Goal: Use online tool/utility: Utilize a website feature to perform a specific function

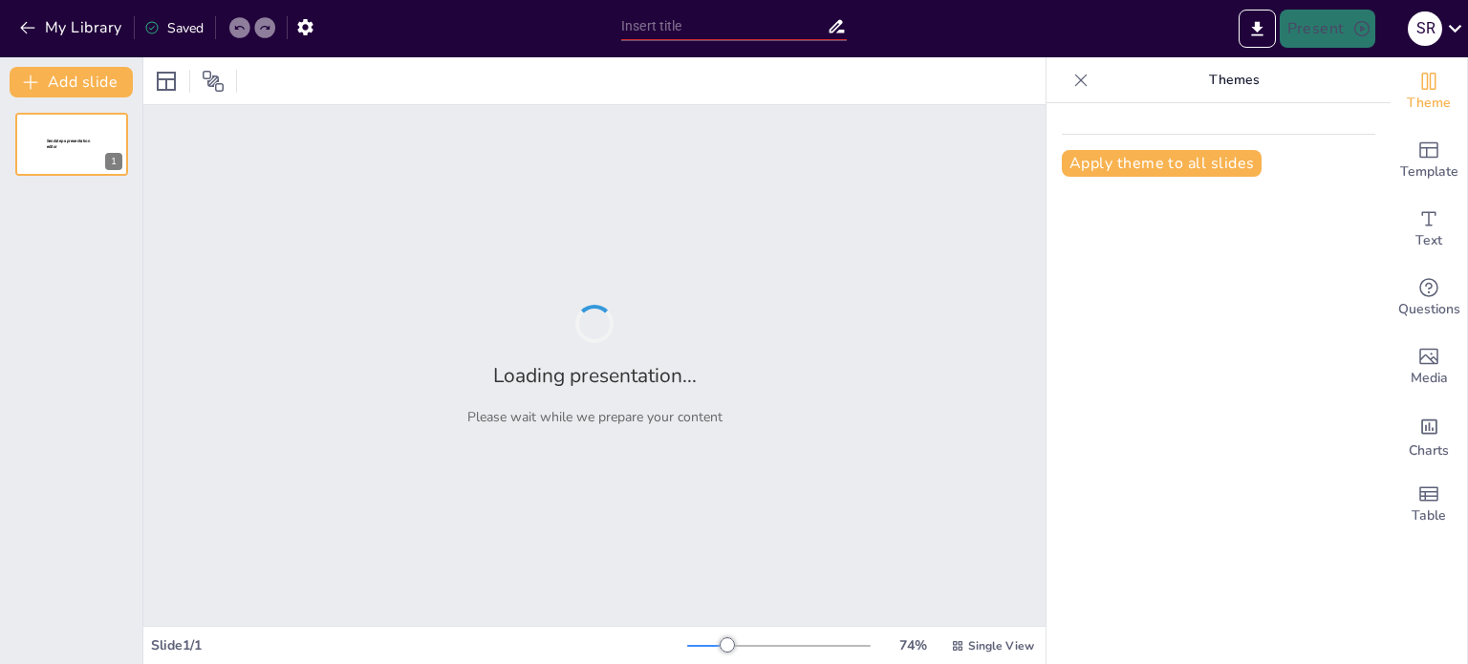
type input "La Junta Nacional y el Camino a la Pensión: Desafíos en Salud Mental en 2025"
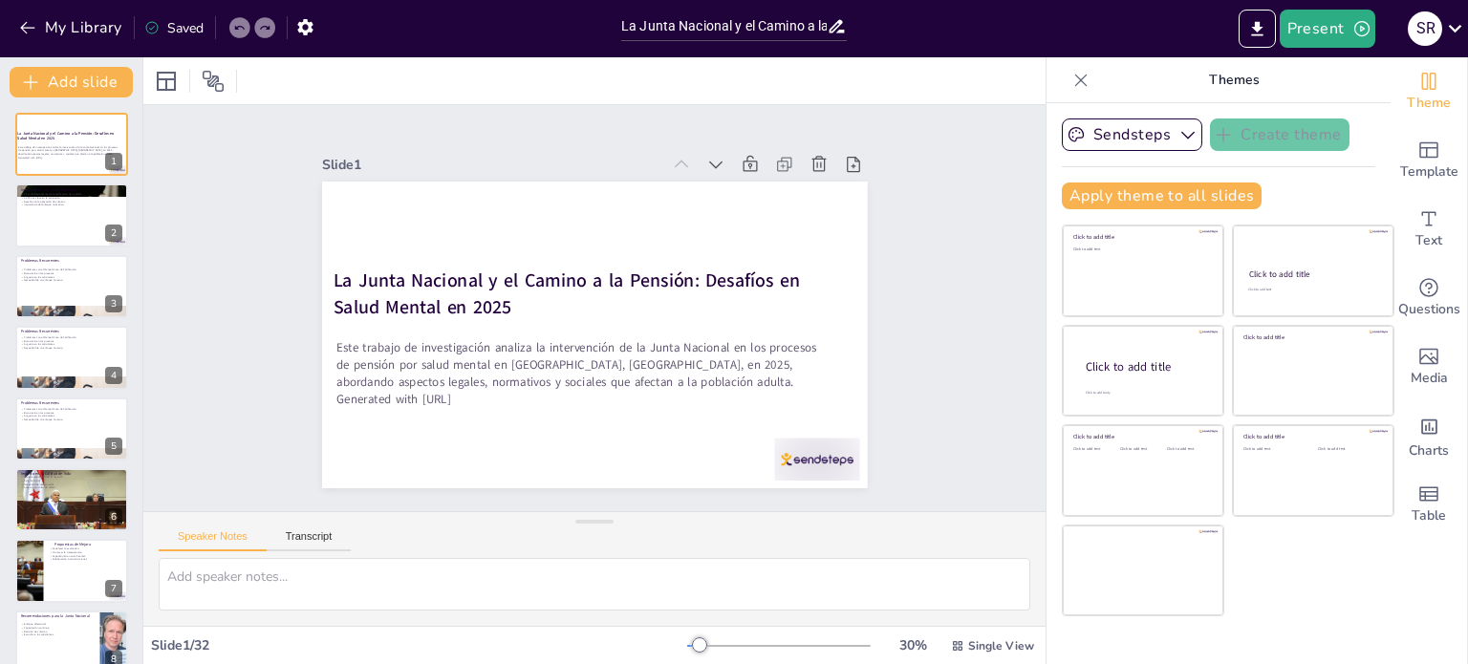
checkbox input "true"
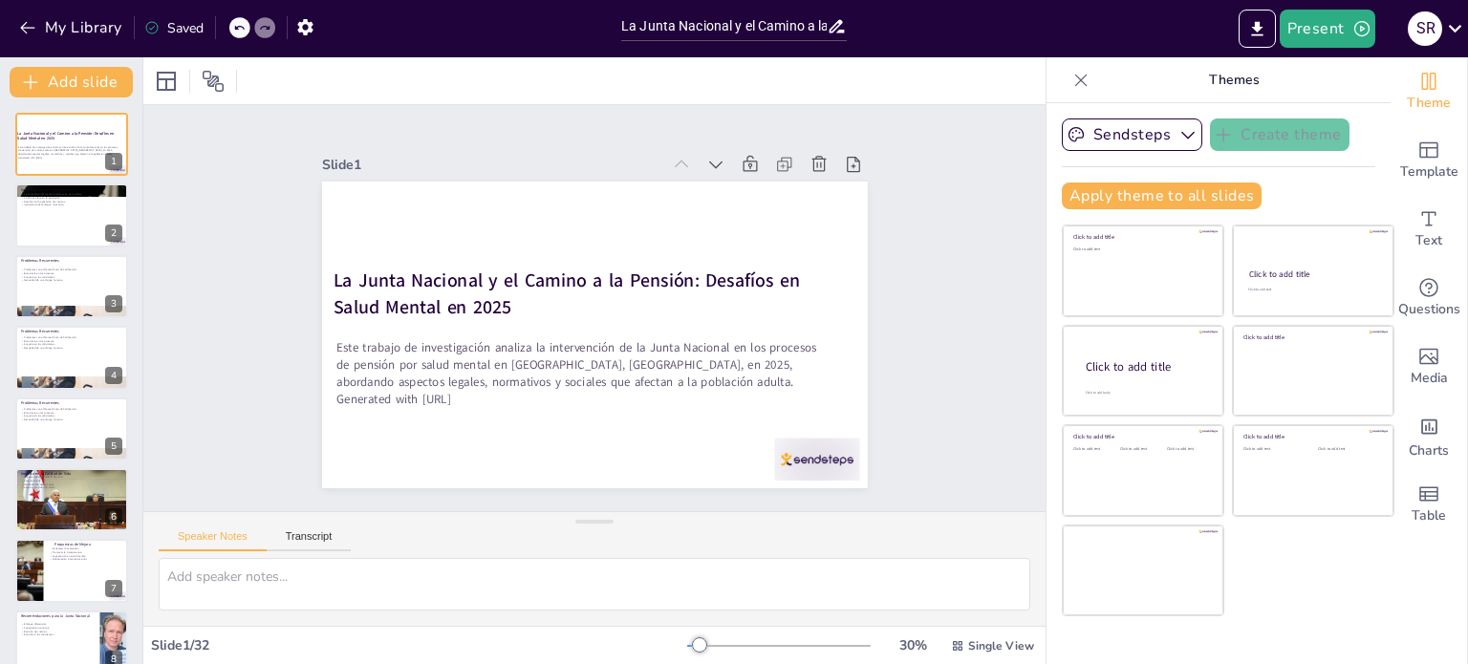
checkbox input "true"
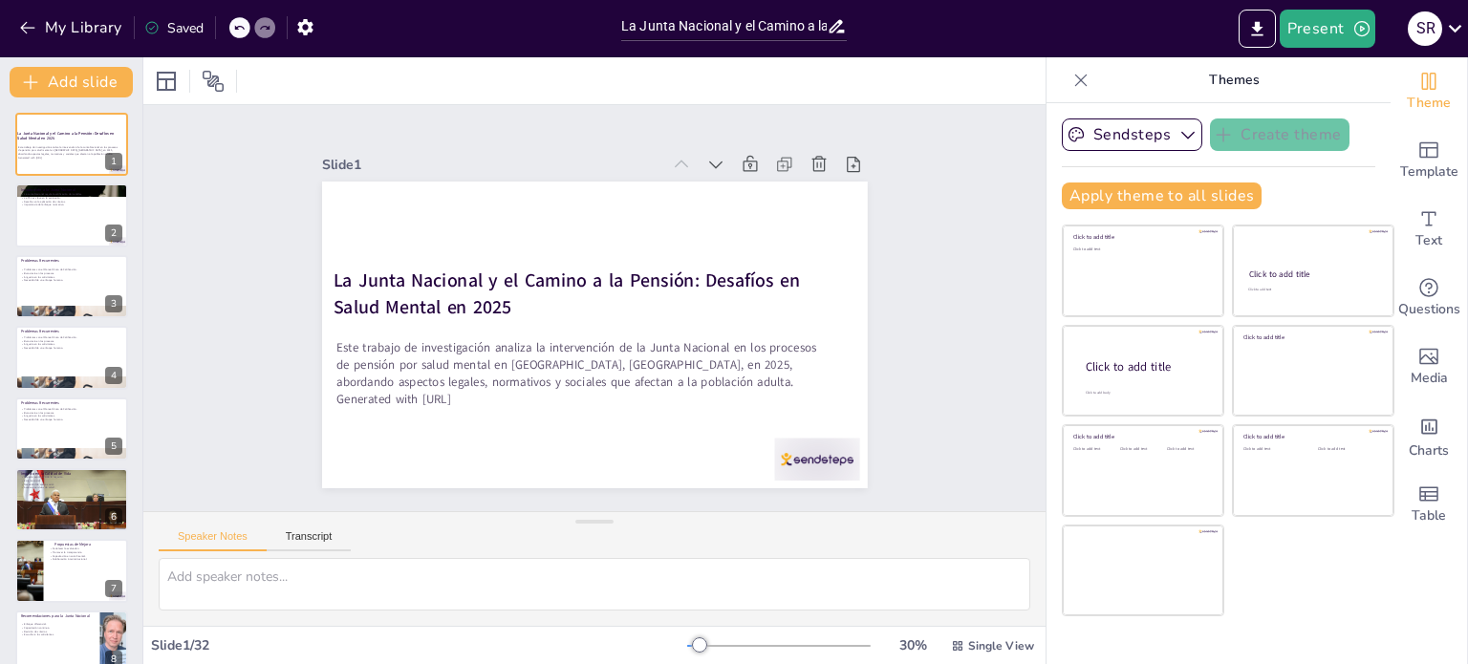
checkbox input "true"
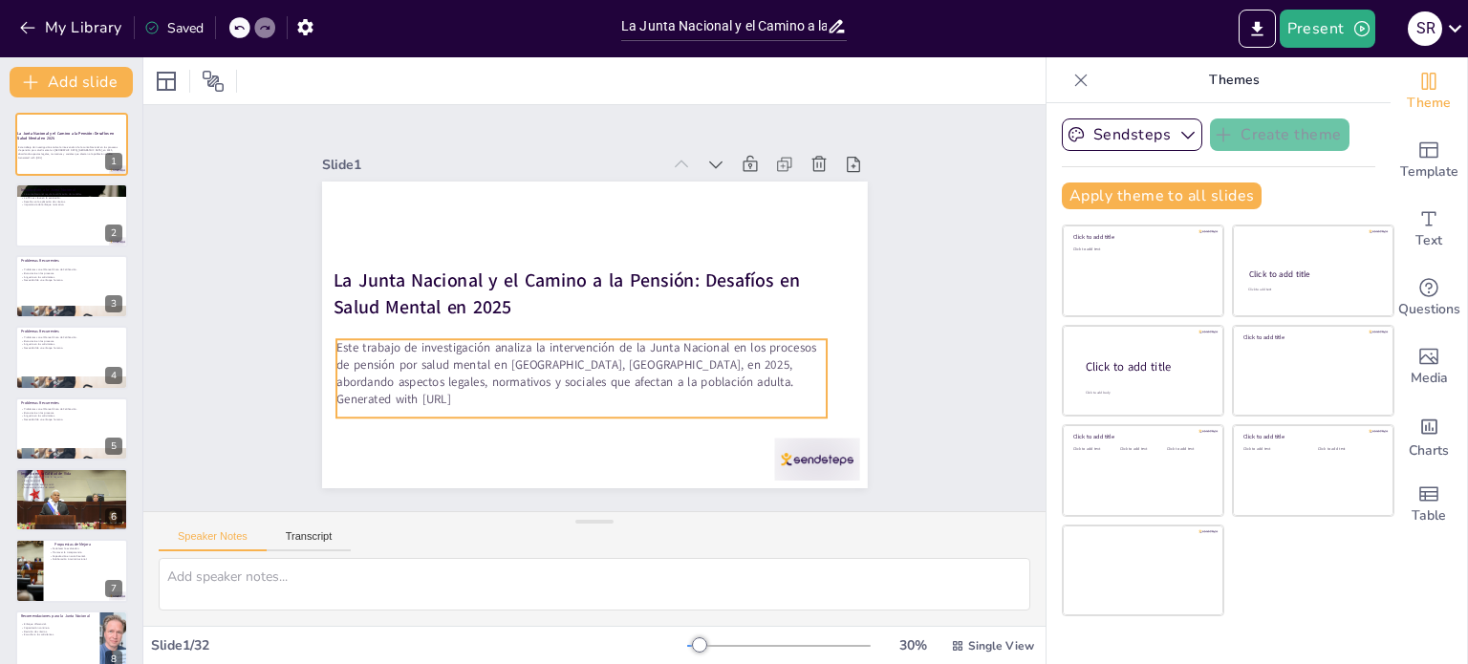
checkbox input "true"
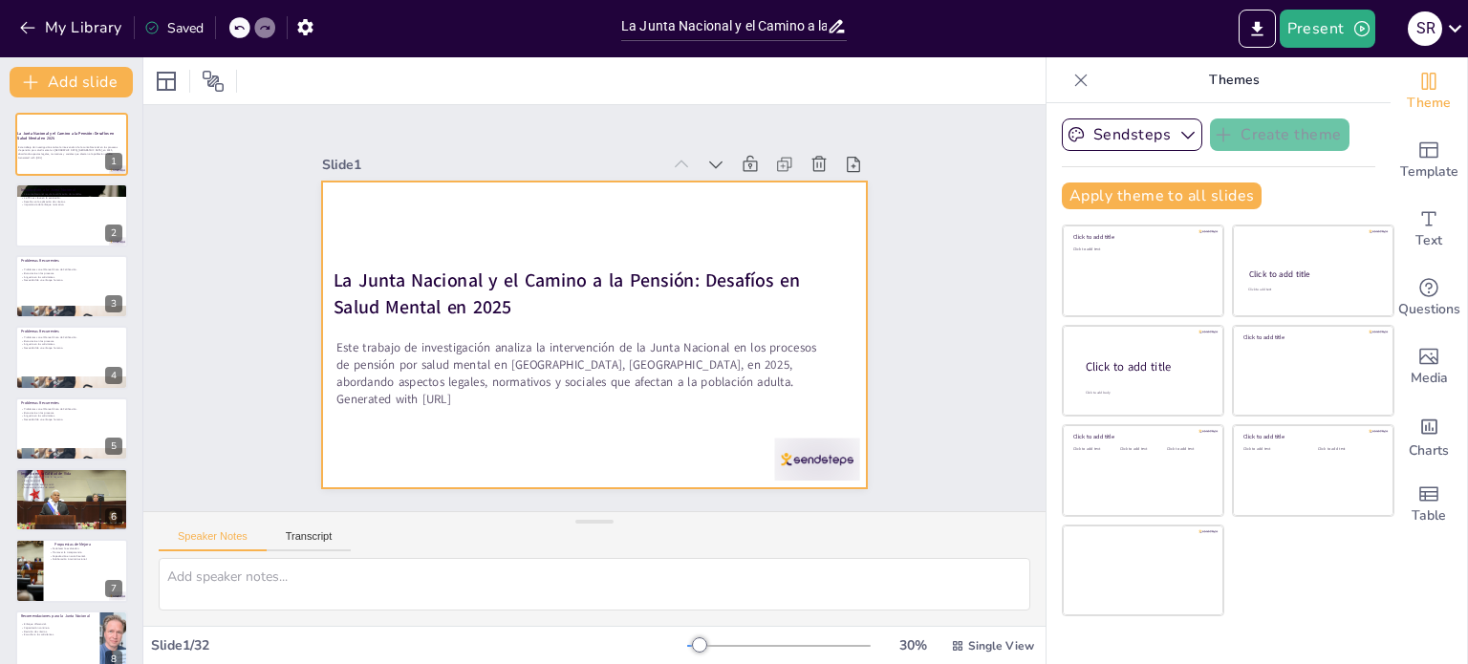
checkbox input "true"
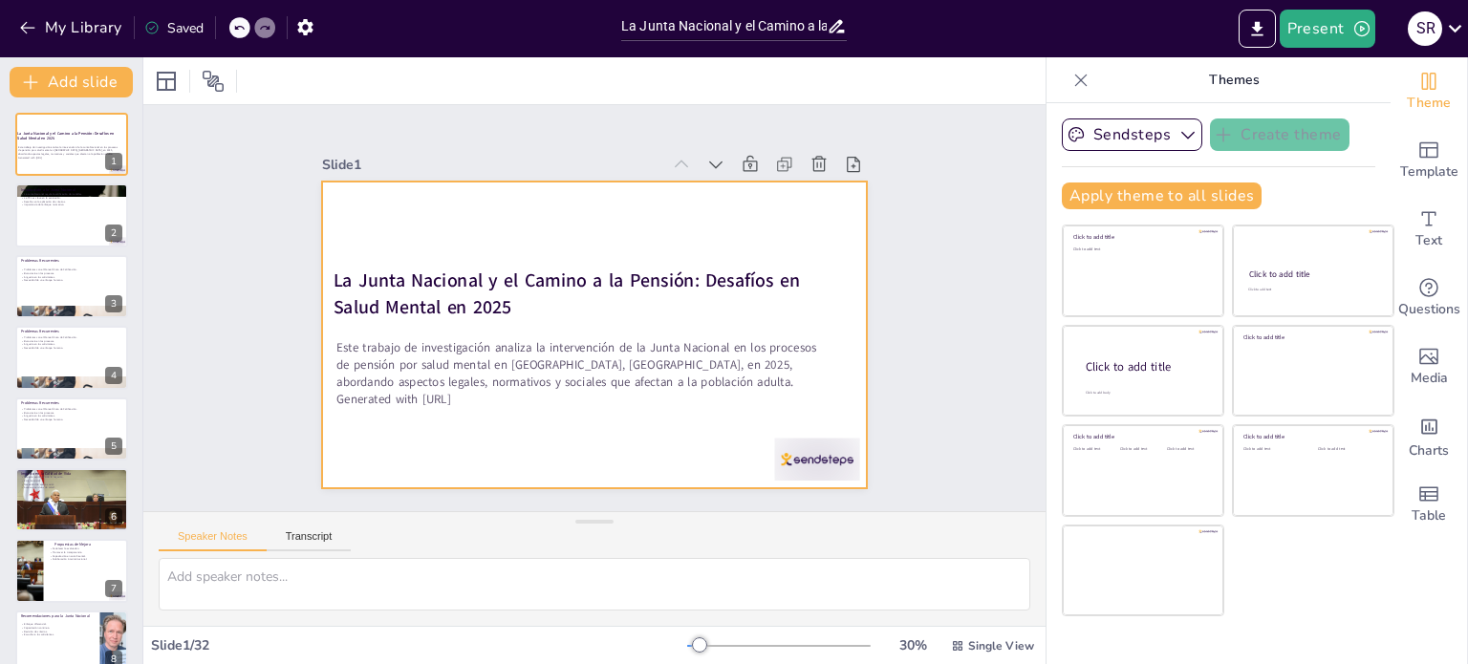
checkbox input "true"
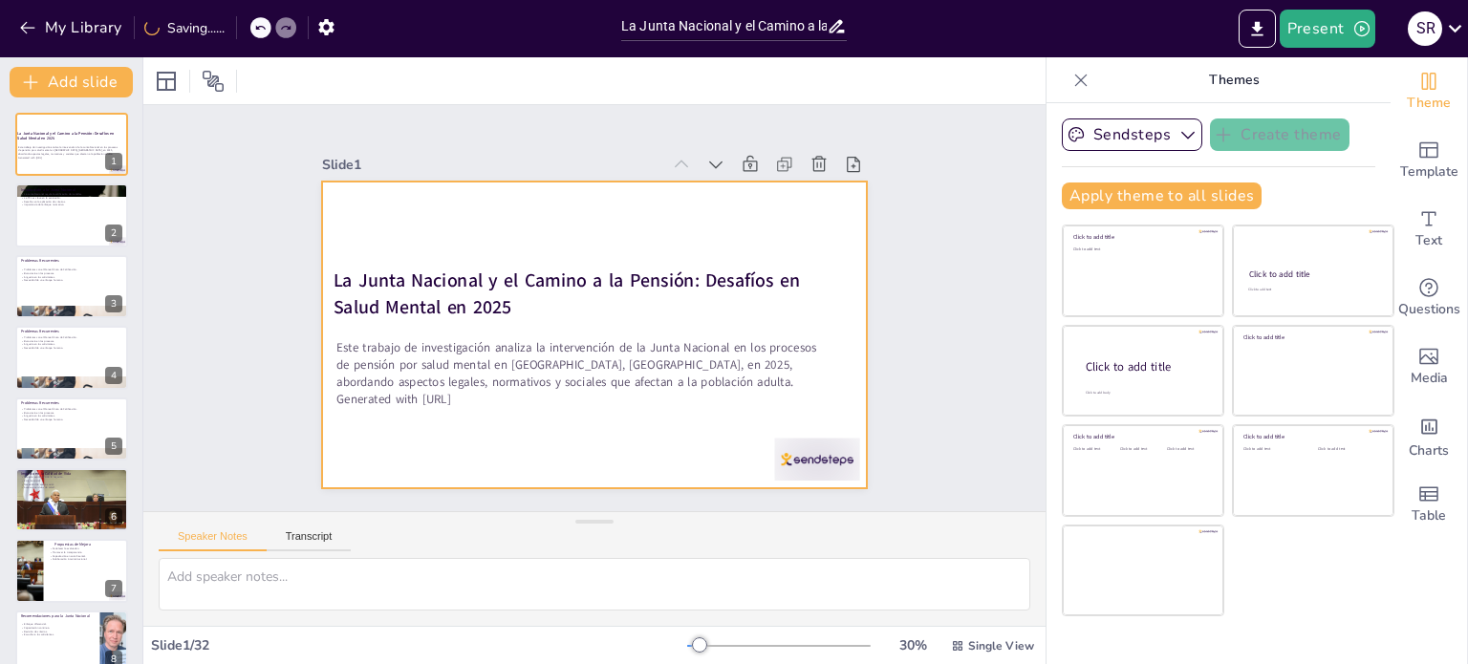
checkbox input "true"
